Goal: Task Accomplishment & Management: Complete application form

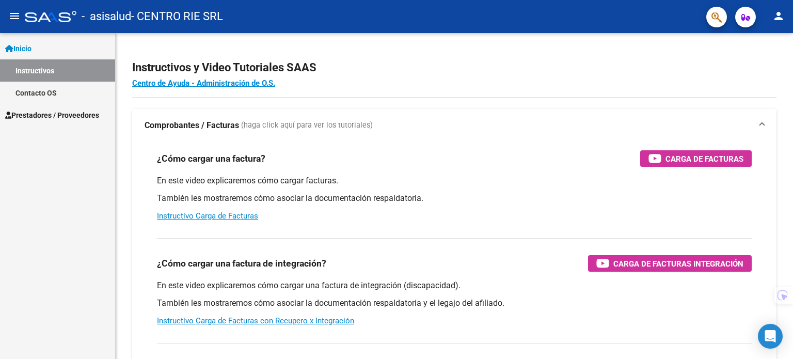
click at [96, 118] on span "Prestadores / Proveedores" at bounding box center [52, 114] width 94 height 11
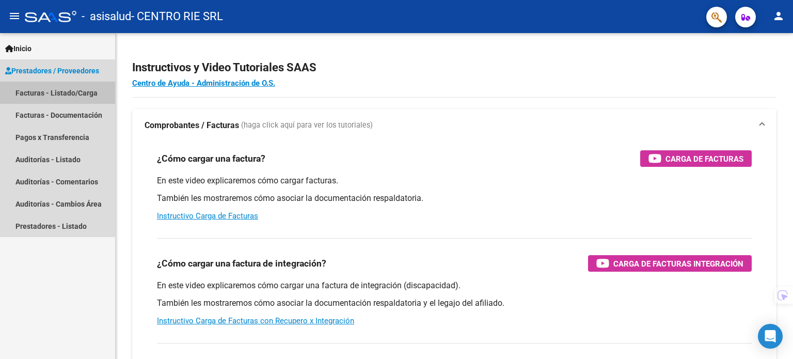
click at [98, 89] on link "Facturas - Listado/Carga" at bounding box center [57, 93] width 115 height 22
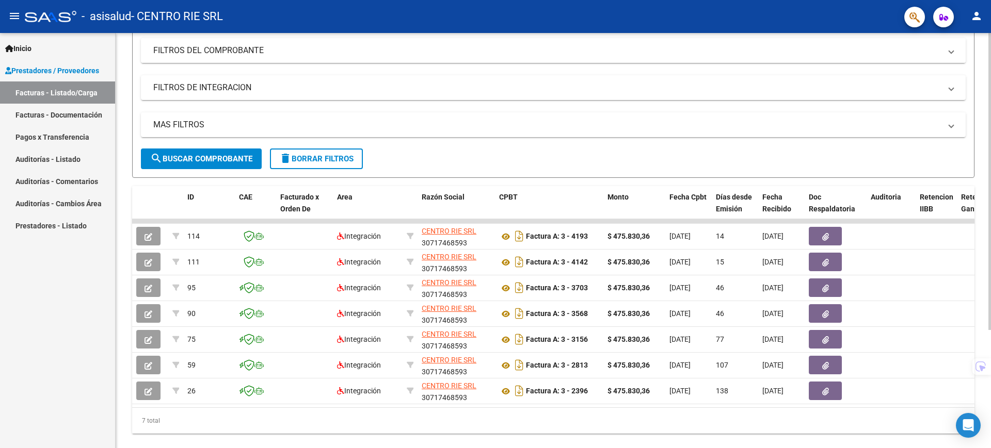
scroll to position [166, 0]
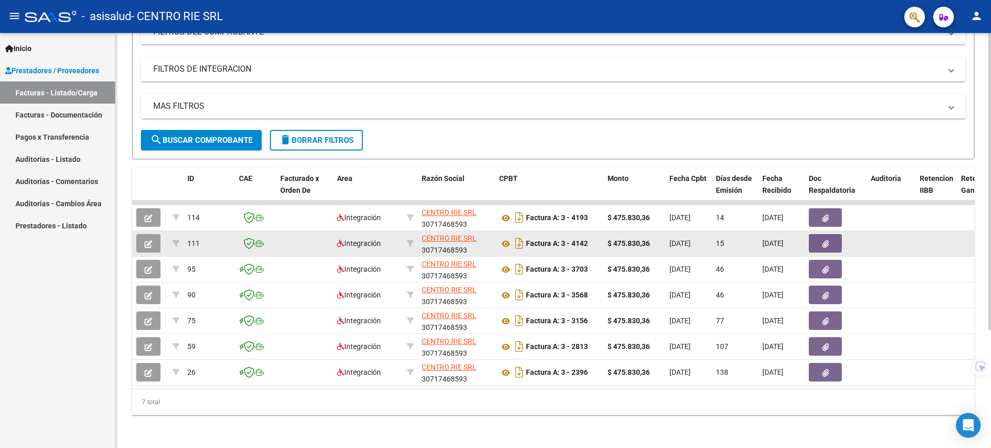
click at [153, 235] on button "button" at bounding box center [148, 243] width 24 height 19
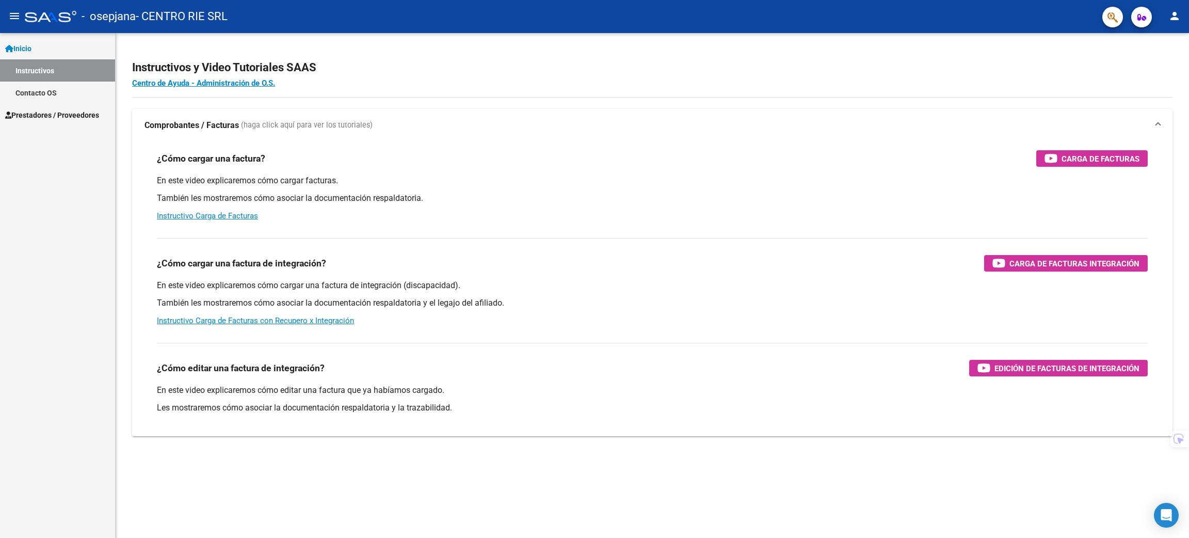
click at [30, 117] on span "Prestadores / Proveedores" at bounding box center [52, 114] width 94 height 11
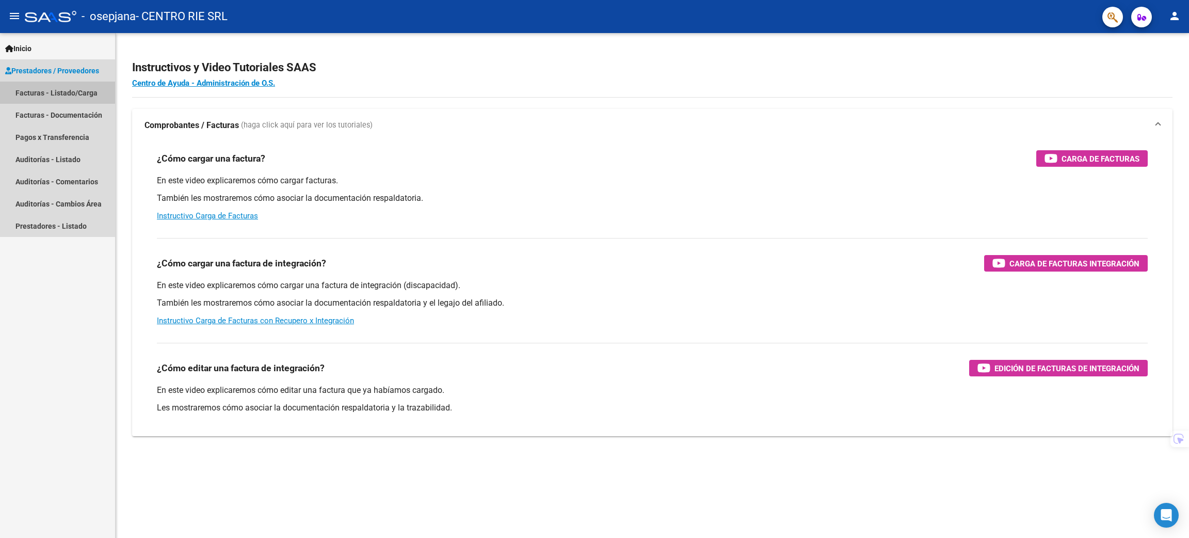
click at [47, 83] on link "Facturas - Listado/Carga" at bounding box center [57, 93] width 115 height 22
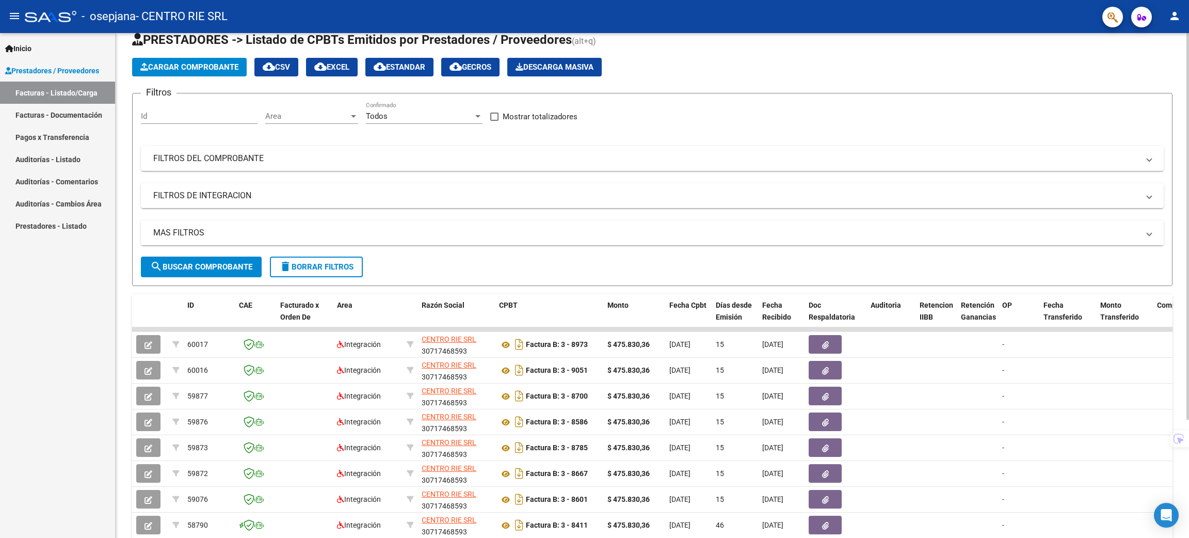
scroll to position [154, 0]
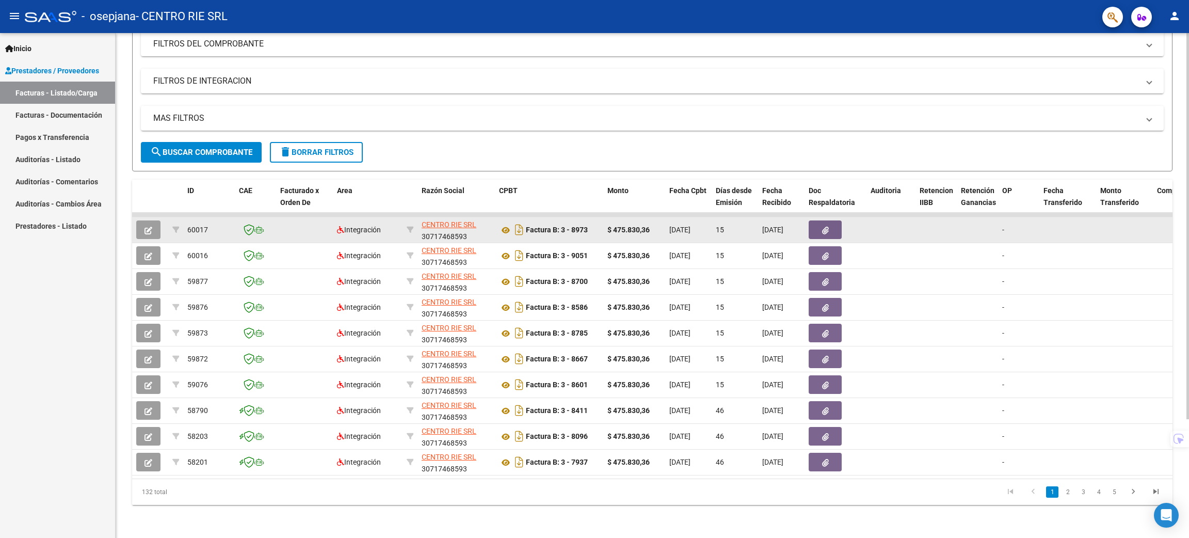
click at [144, 227] on icon "button" at bounding box center [148, 231] width 8 height 8
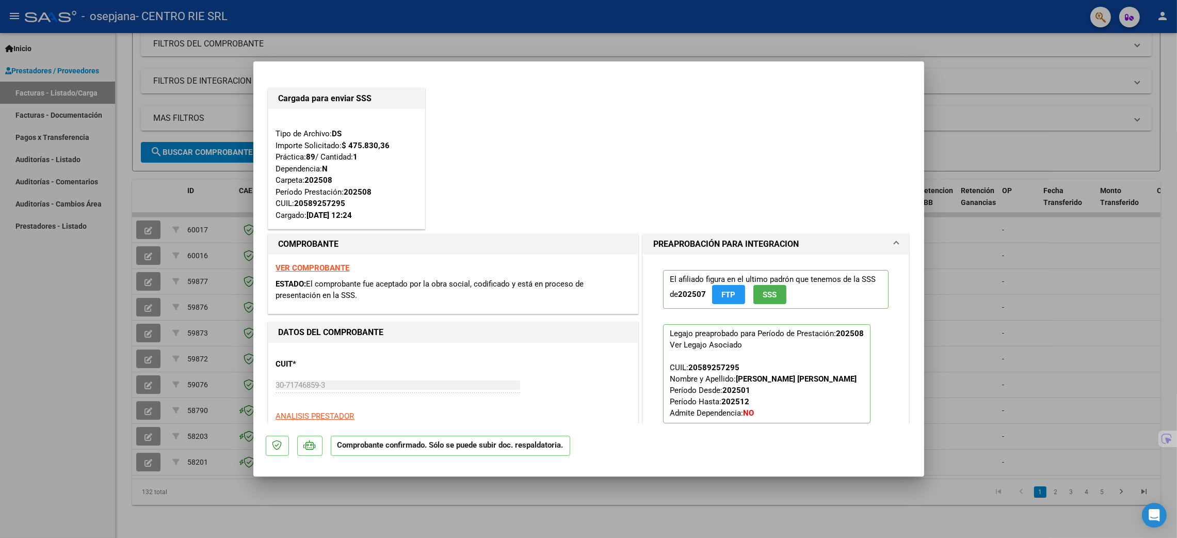
click at [75, 342] on div at bounding box center [588, 269] width 1177 height 538
type input "$ 0,00"
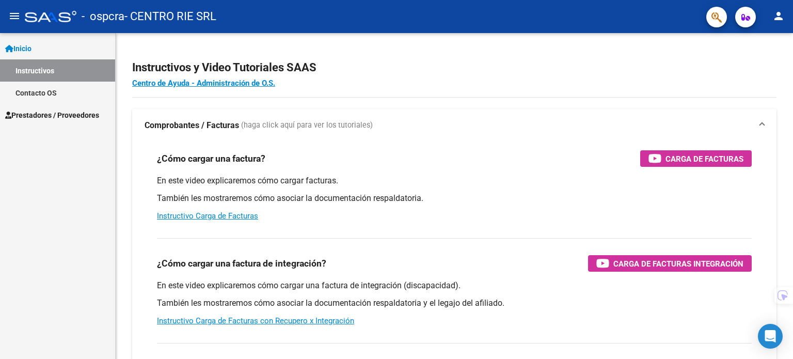
click at [81, 113] on span "Prestadores / Proveedores" at bounding box center [52, 114] width 94 height 11
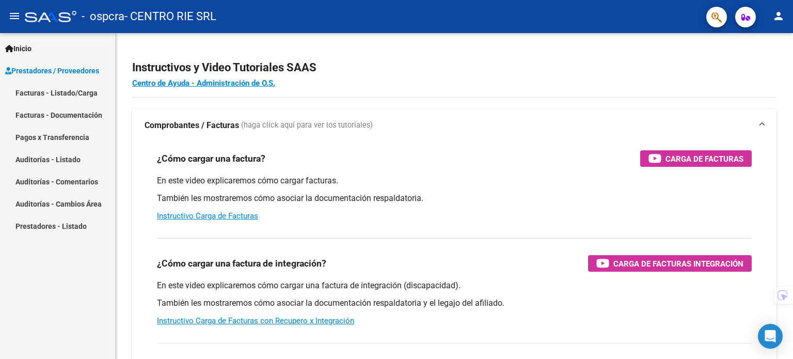
click at [88, 90] on link "Facturas - Listado/Carga" at bounding box center [57, 93] width 115 height 22
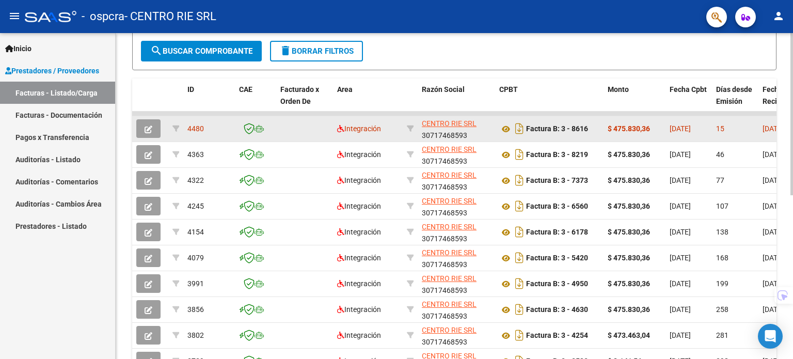
scroll to position [265, 0]
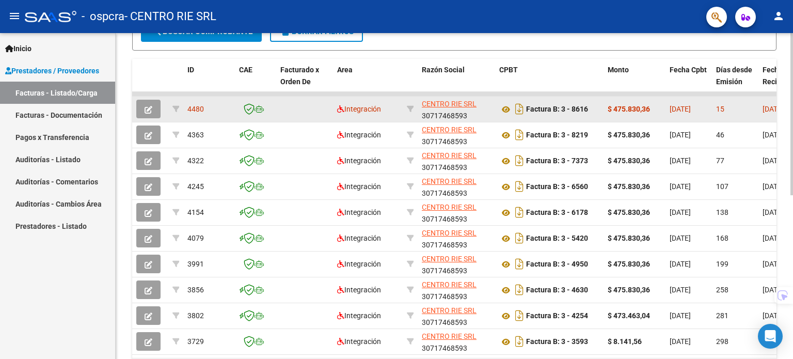
click at [151, 107] on icon "button" at bounding box center [148, 110] width 8 height 8
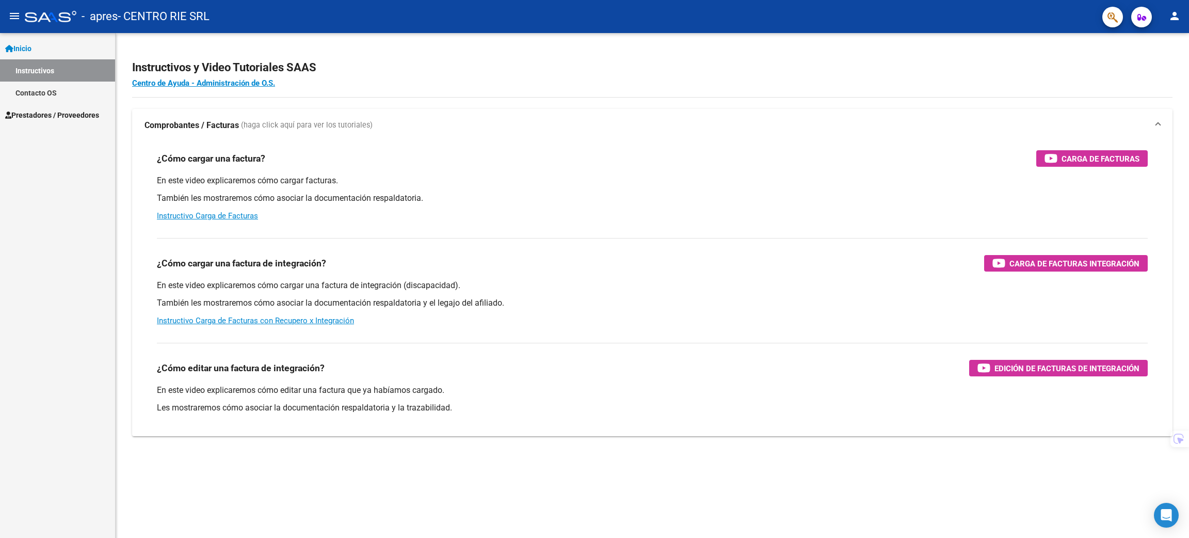
click at [44, 111] on span "Prestadores / Proveedores" at bounding box center [52, 114] width 94 height 11
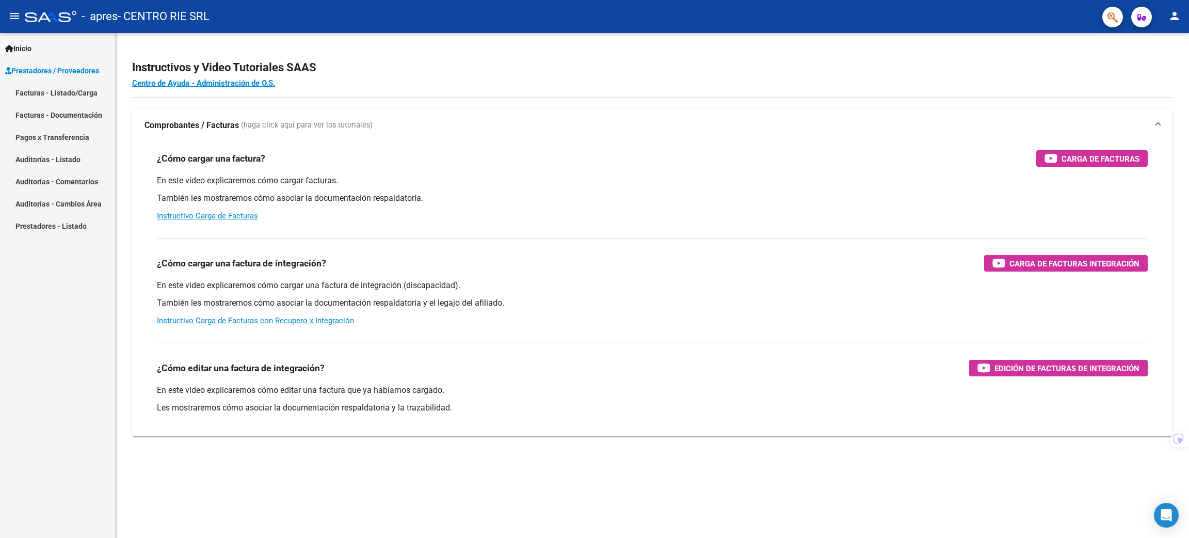
click at [55, 130] on link "Pagos x Transferencia" at bounding box center [57, 137] width 115 height 22
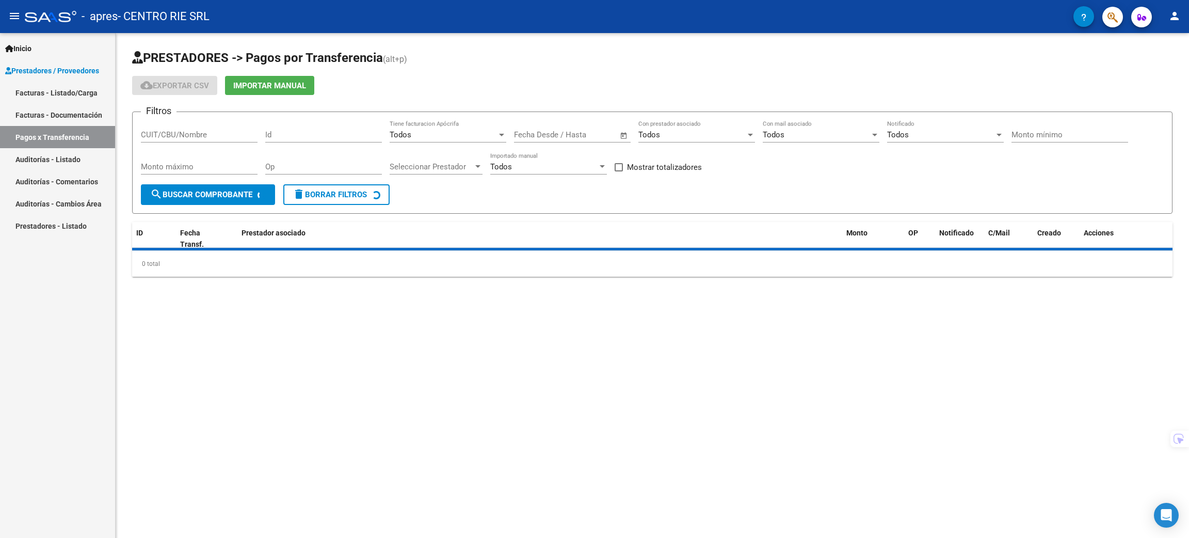
click at [50, 83] on link "Facturas - Listado/Carga" at bounding box center [57, 93] width 115 height 22
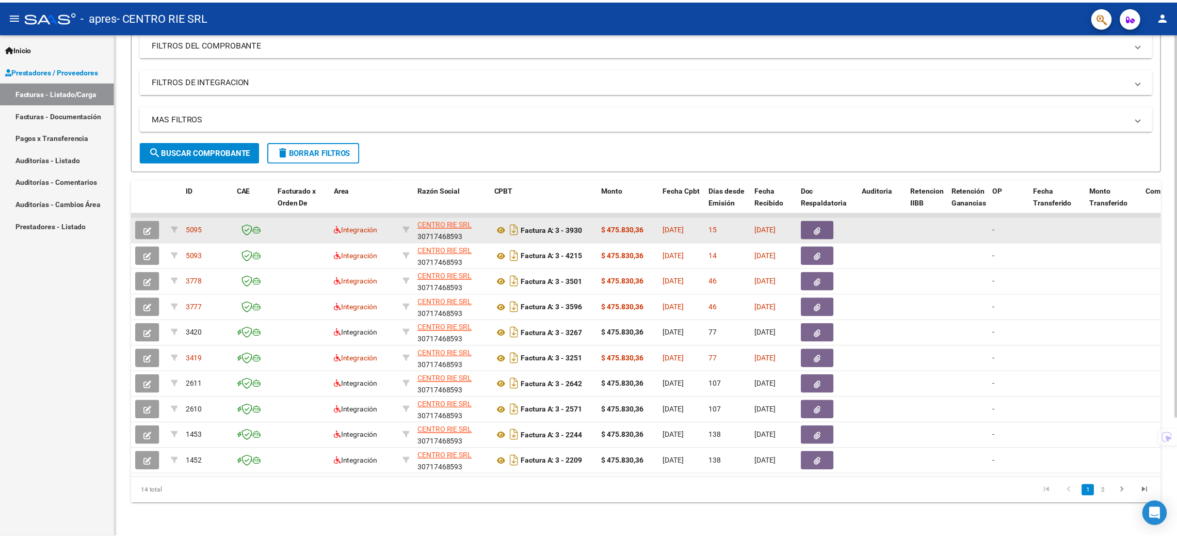
scroll to position [154, 0]
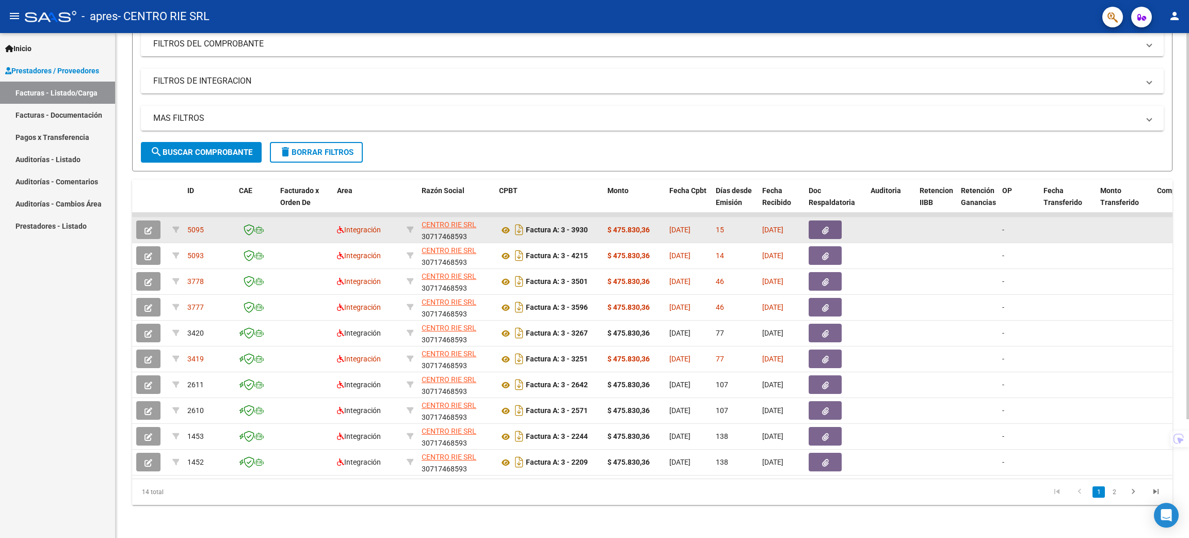
click at [141, 220] on button "button" at bounding box center [148, 229] width 24 height 19
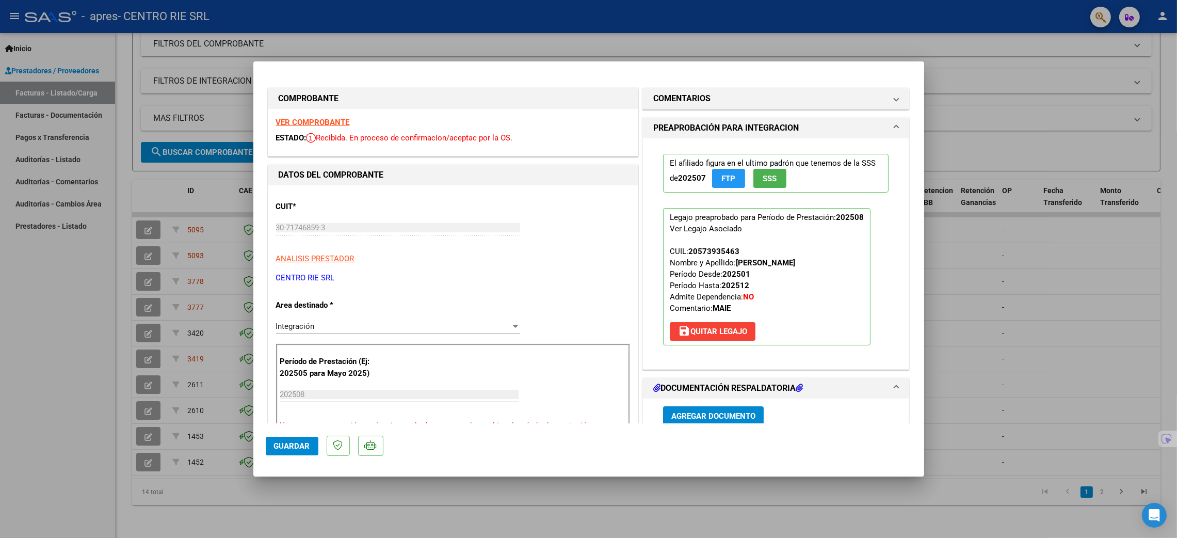
click at [166, 256] on div at bounding box center [588, 269] width 1177 height 538
type input "$ 0,00"
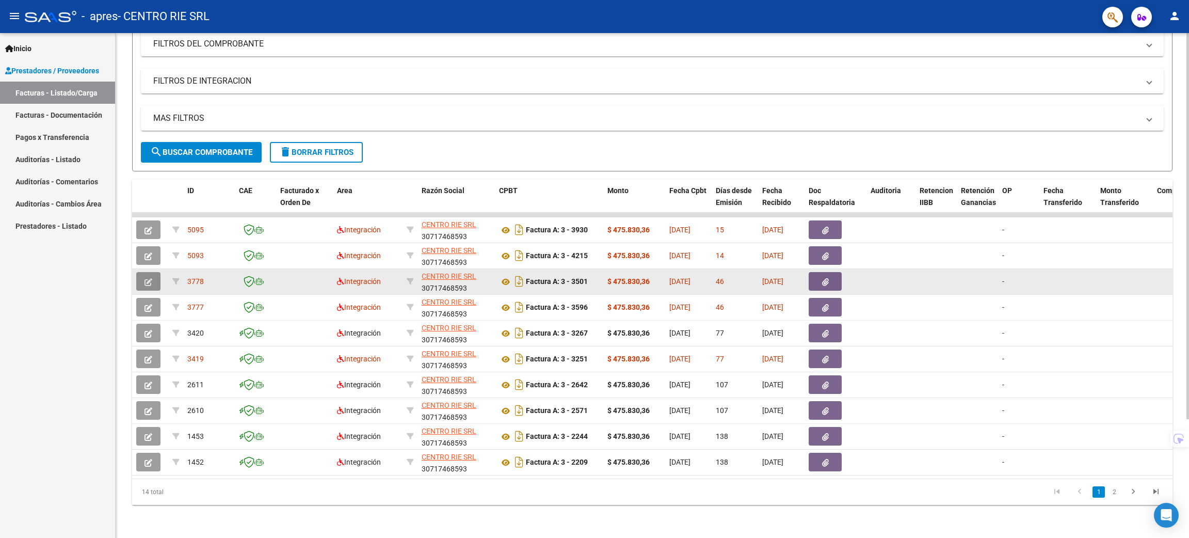
click at [147, 277] on button "button" at bounding box center [148, 281] width 24 height 19
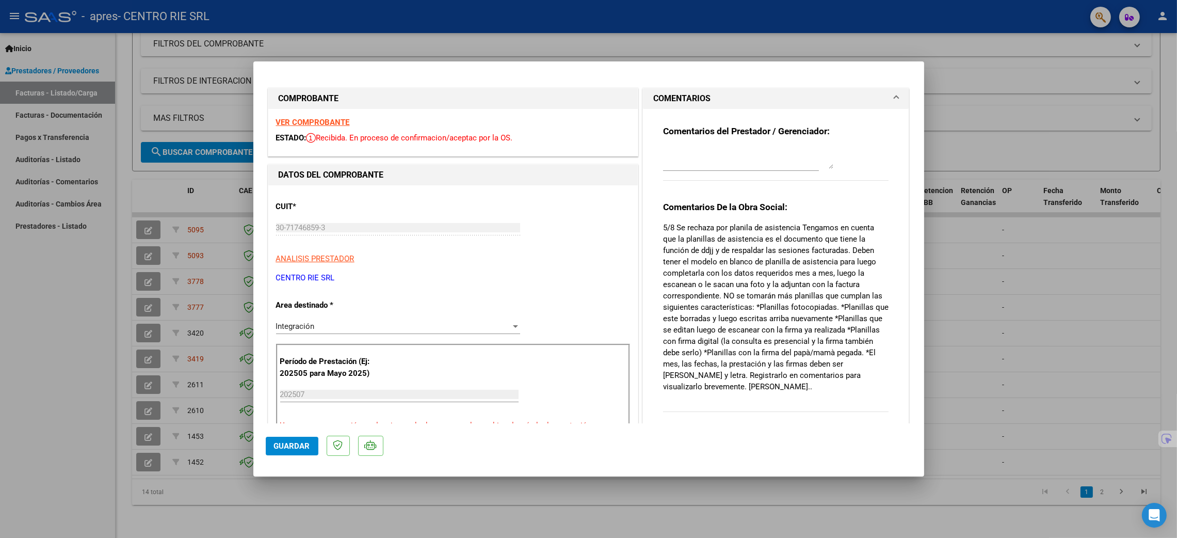
click at [183, 252] on div at bounding box center [588, 269] width 1177 height 538
type input "$ 0,00"
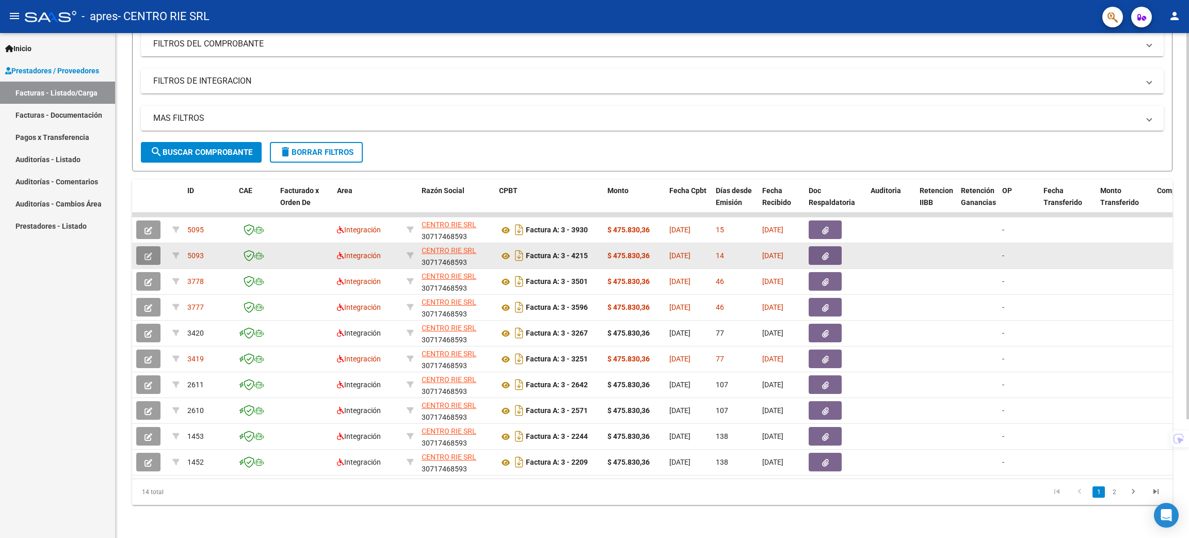
click at [142, 253] on button "button" at bounding box center [148, 255] width 24 height 19
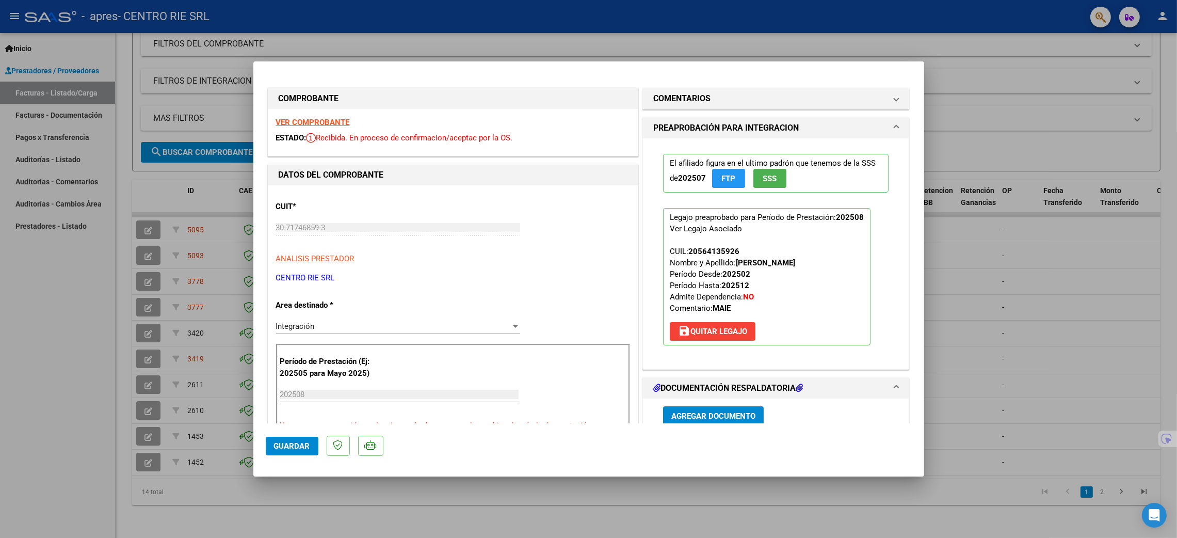
click at [71, 288] on div at bounding box center [588, 269] width 1177 height 538
type input "$ 0,00"
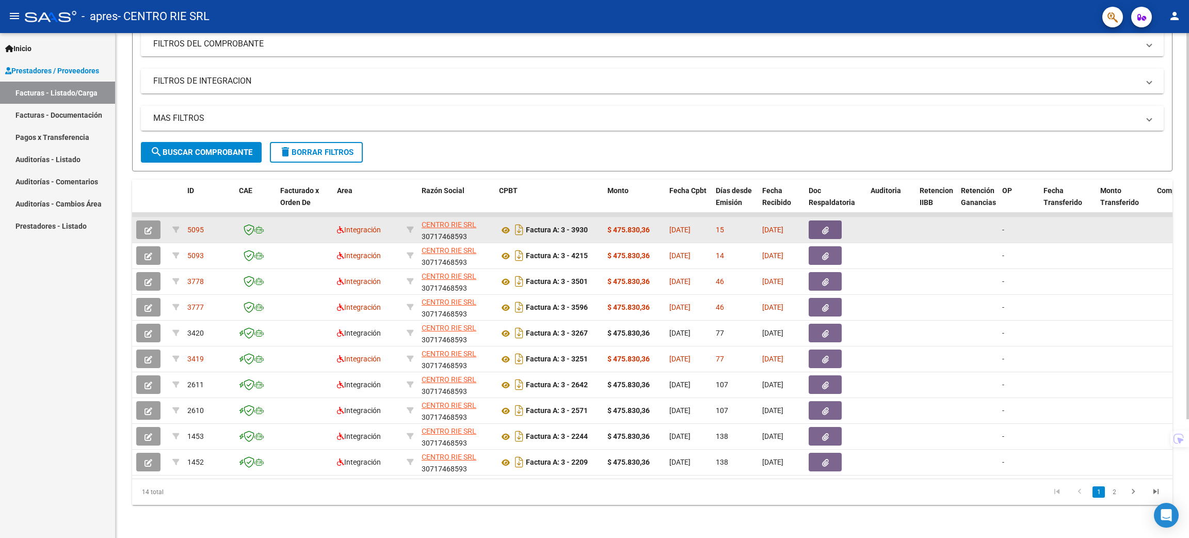
click at [143, 226] on button "button" at bounding box center [148, 229] width 24 height 19
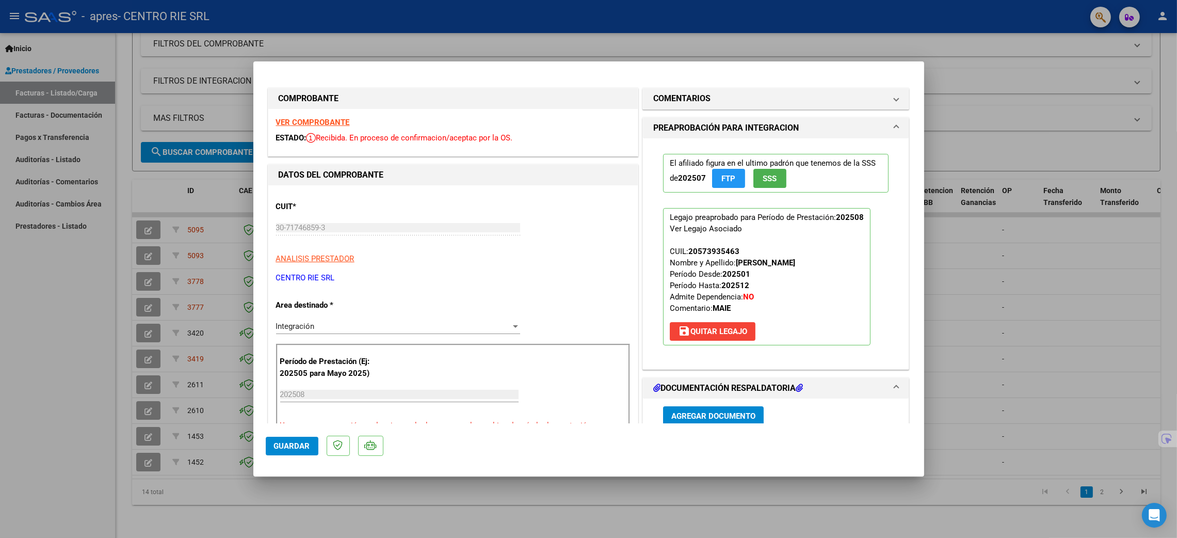
click at [157, 247] on div at bounding box center [588, 269] width 1177 height 538
type input "$ 0,00"
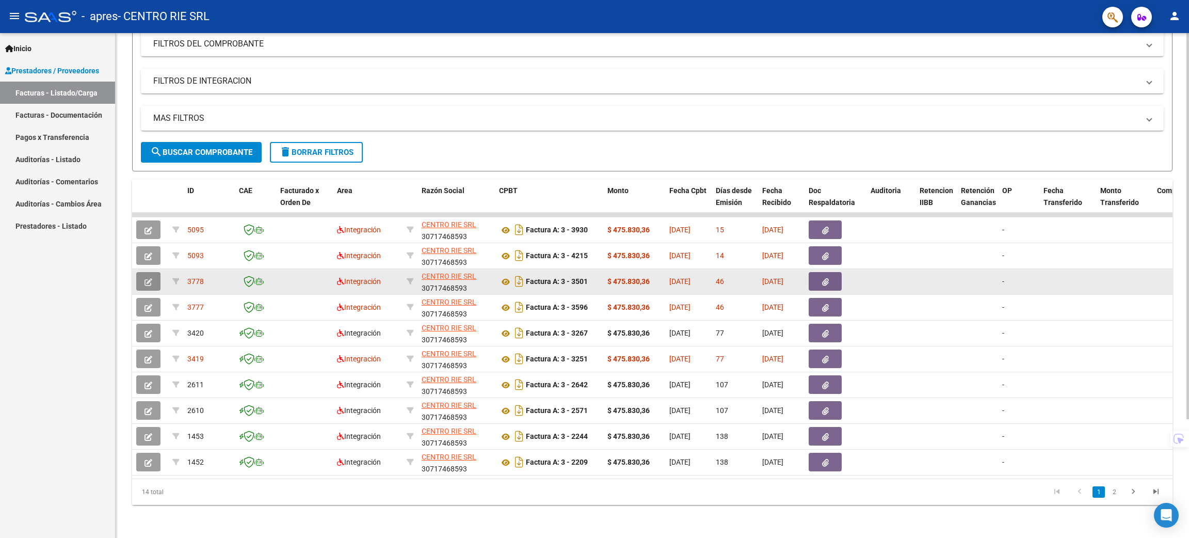
click at [150, 278] on icon "button" at bounding box center [148, 282] width 8 height 8
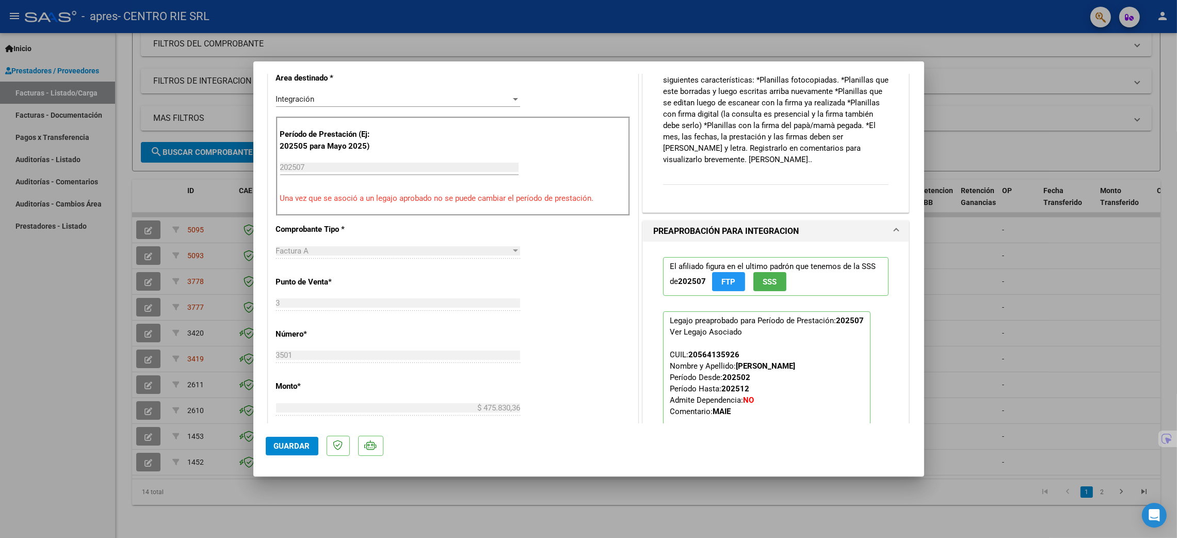
scroll to position [232, 0]
